Goal: Navigation & Orientation: Find specific page/section

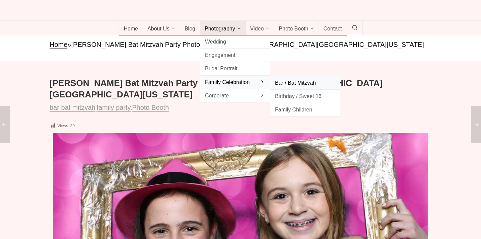
click at [286, 87] on span "Bar / Bat Mitzvah" at bounding box center [305, 82] width 60 height 9
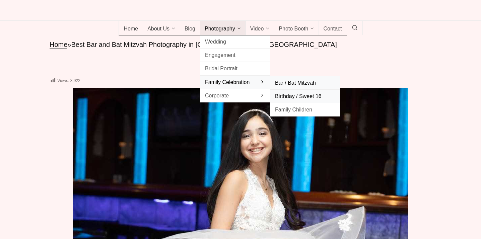
click at [303, 101] on span "Birthday / Sweet 16" at bounding box center [305, 96] width 60 height 9
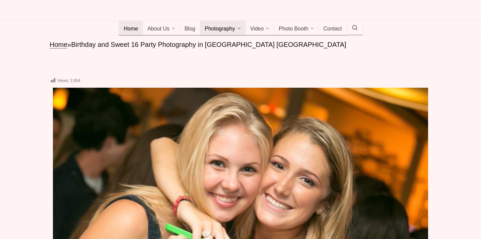
click at [127, 33] on span "Home" at bounding box center [131, 29] width 14 height 7
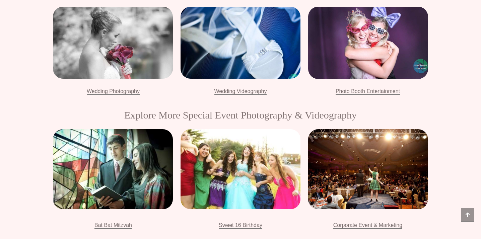
scroll to position [708, 0]
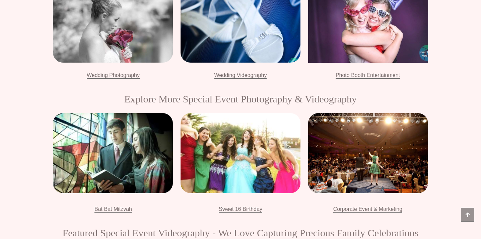
click at [387, 56] on div at bounding box center [368, 27] width 120 height 72
